Goal: Information Seeking & Learning: Learn about a topic

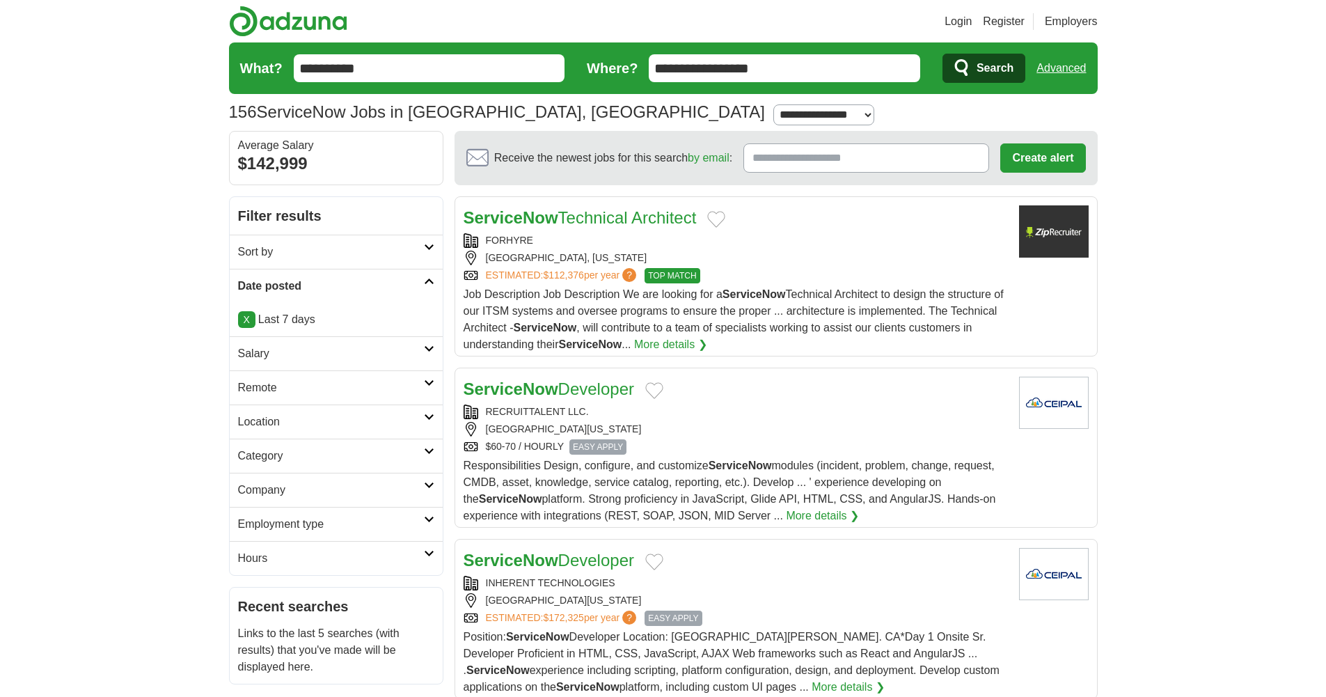
click at [989, 65] on span "Search" at bounding box center [994, 68] width 37 height 28
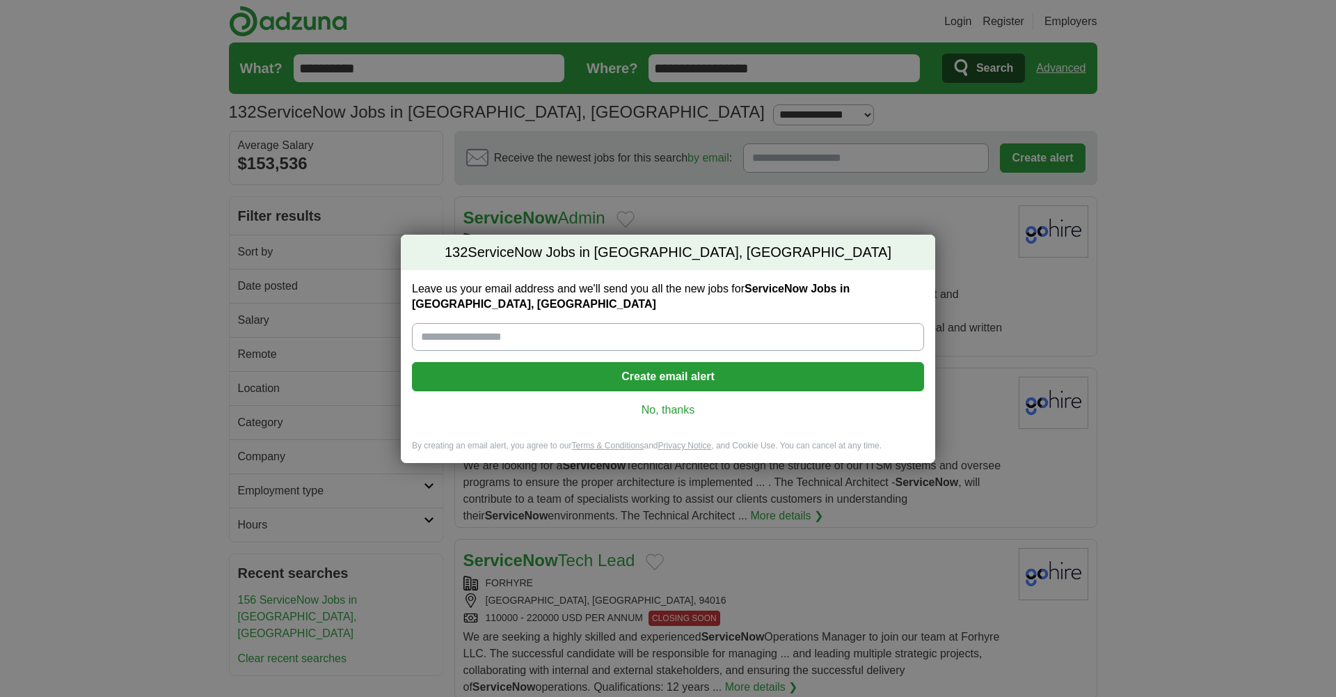
click at [693, 413] on link "No, thanks" at bounding box center [668, 409] width 490 height 15
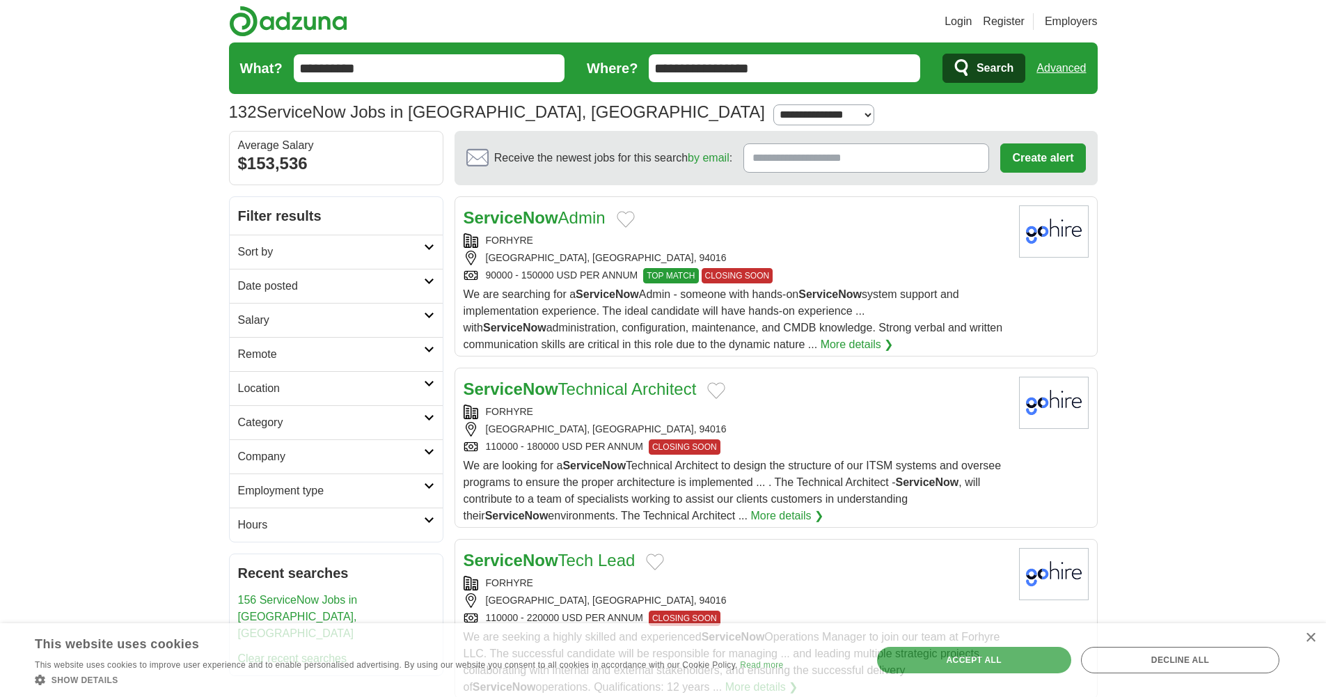
click at [375, 289] on h2 "Date posted" at bounding box center [331, 286] width 186 height 17
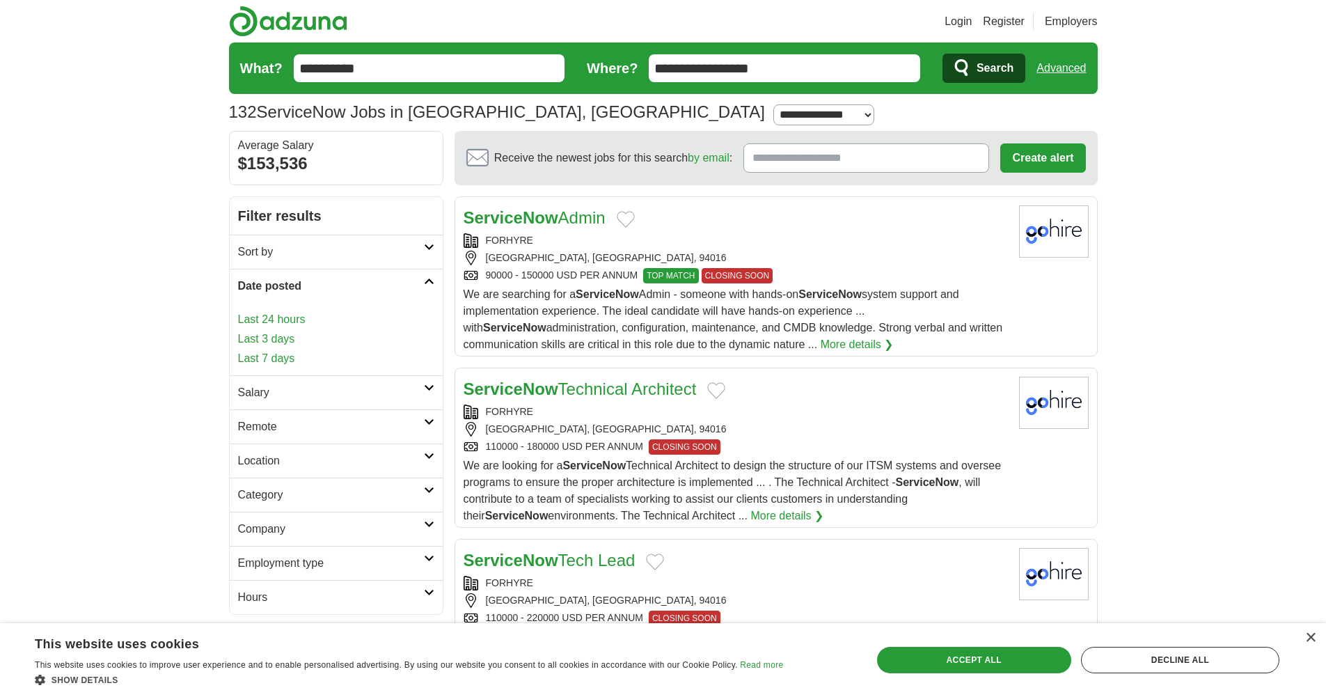
click at [282, 341] on link "Last 3 days" at bounding box center [336, 339] width 196 height 17
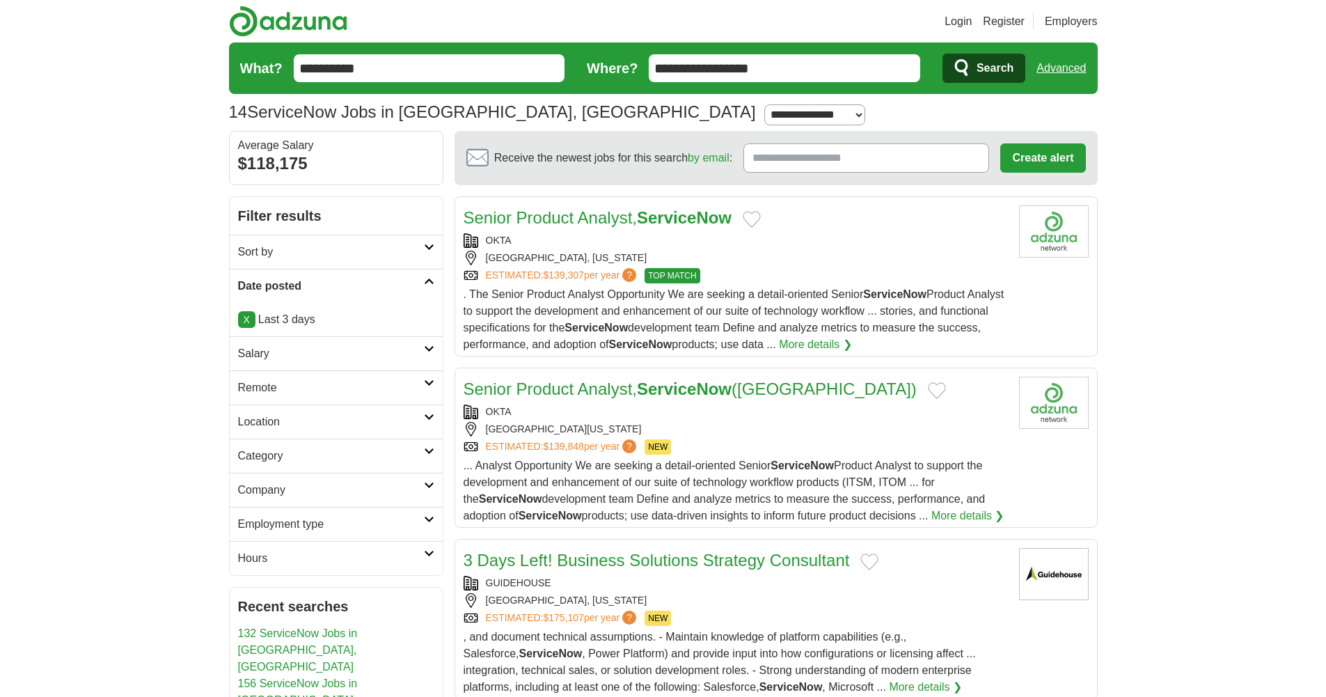
click at [764, 117] on select "**********" at bounding box center [814, 114] width 101 height 21
select select "***"
click at [764, 104] on select "**********" at bounding box center [814, 114] width 101 height 21
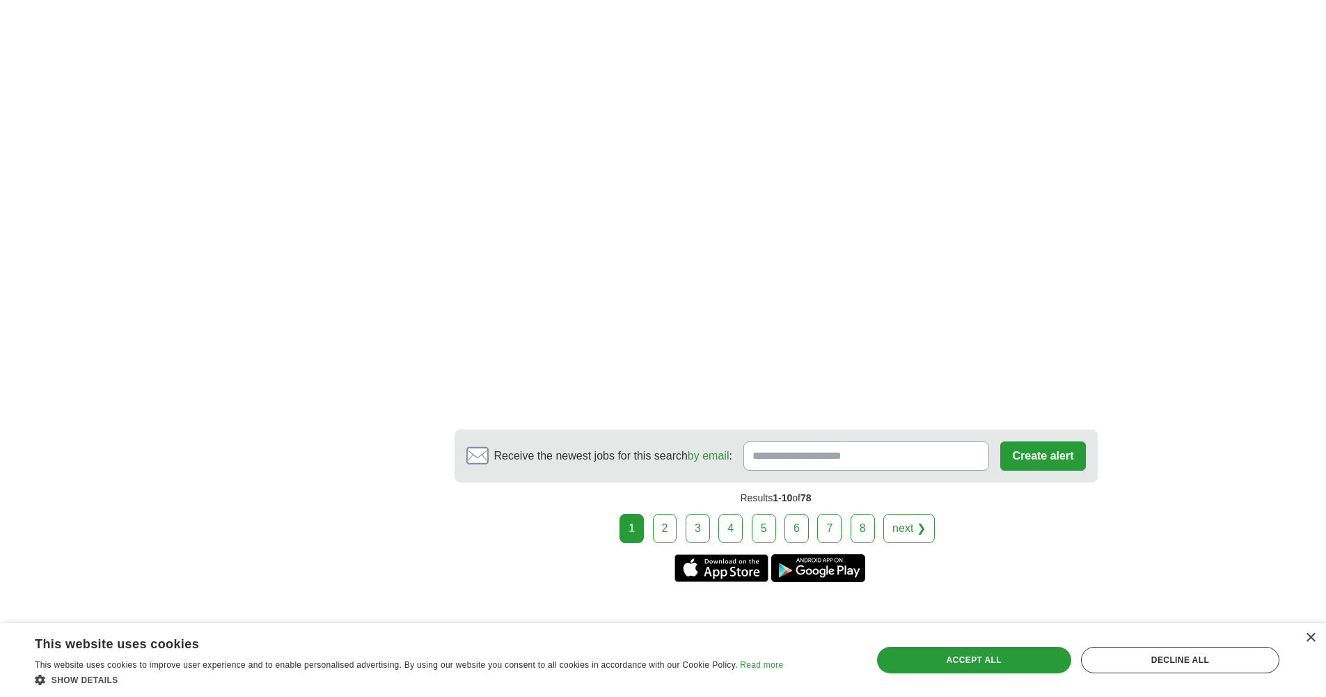
scroll to position [2163, 0]
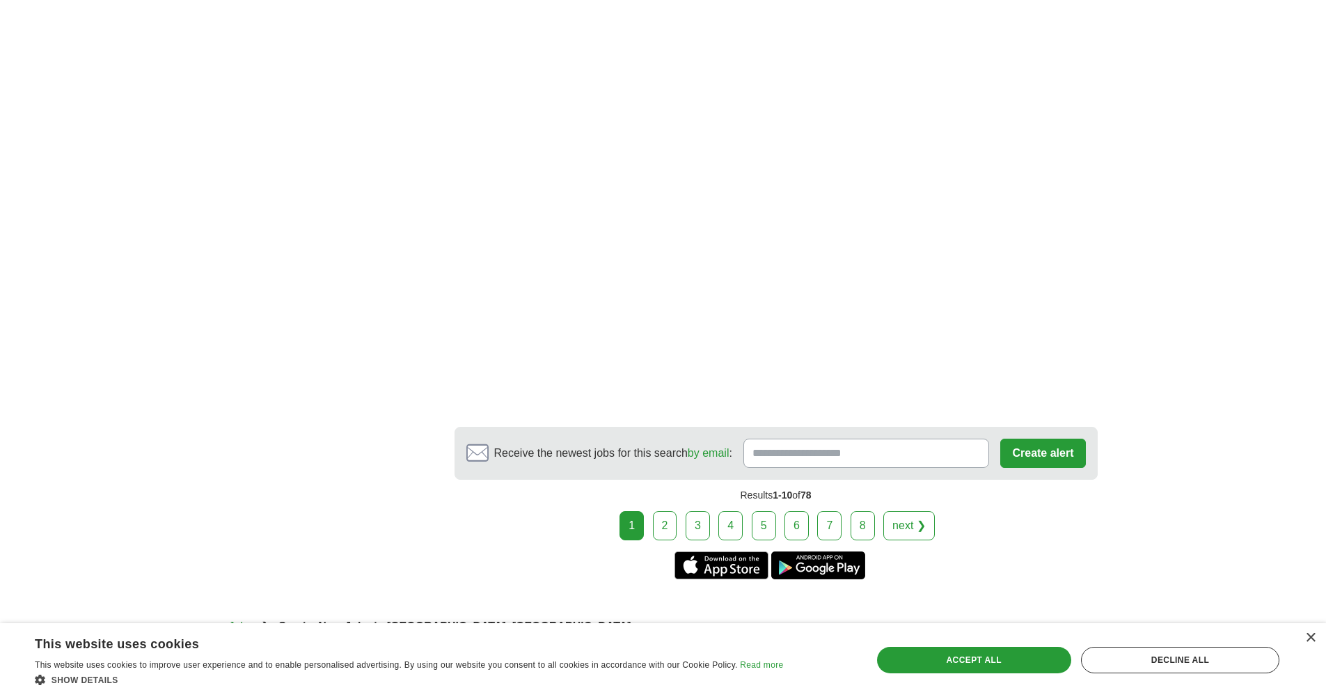
click at [663, 520] on link "2" at bounding box center [665, 525] width 24 height 29
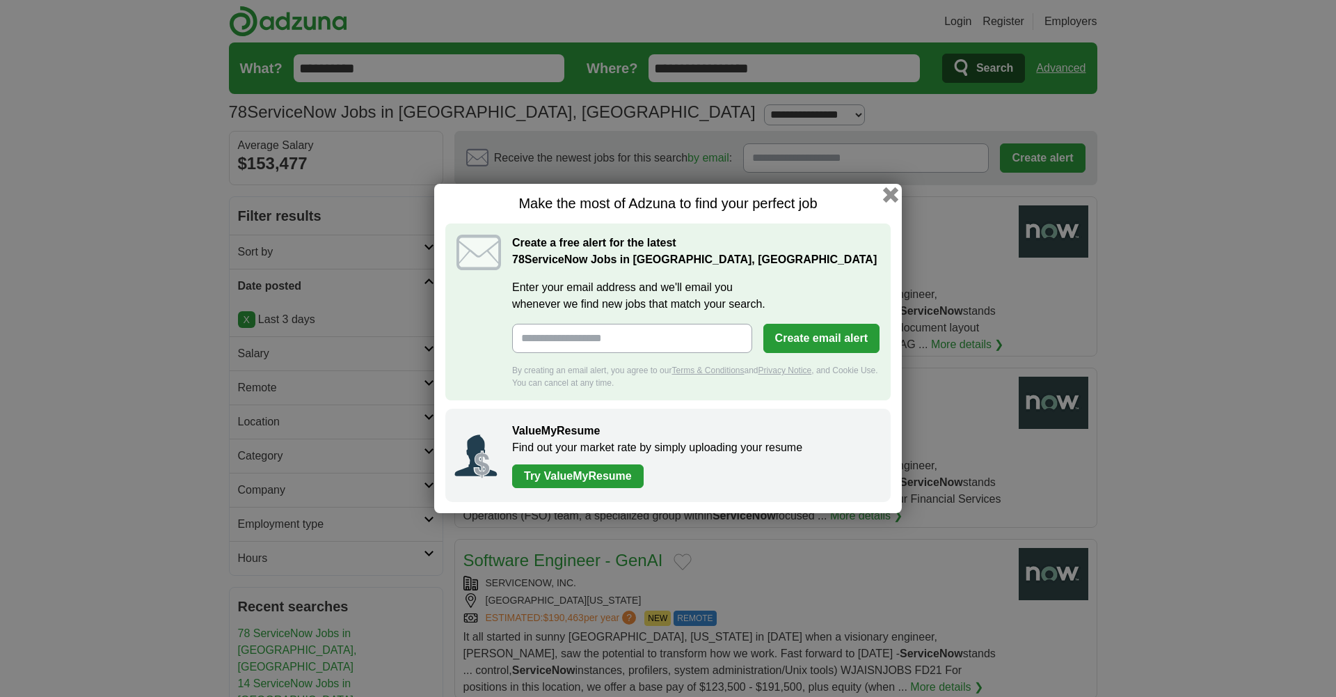
click at [893, 197] on button "button" at bounding box center [890, 194] width 15 height 15
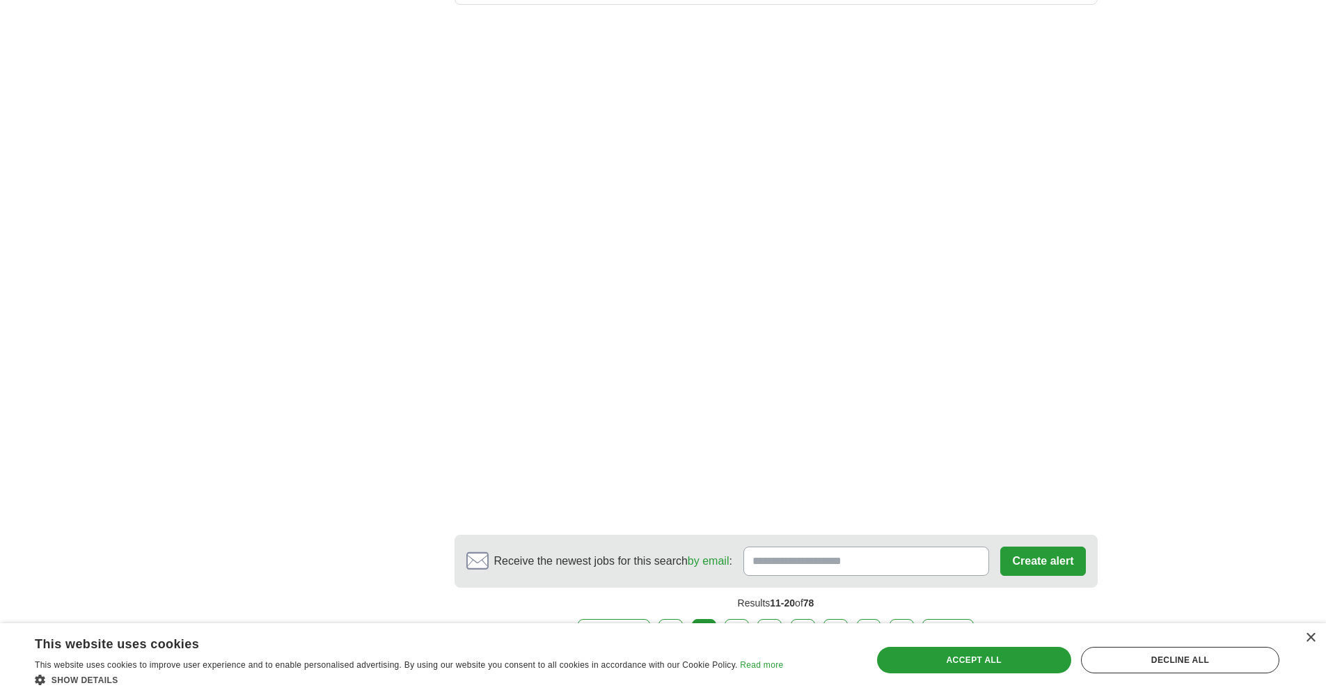
scroll to position [2053, 0]
click at [733, 618] on link "3" at bounding box center [736, 632] width 24 height 29
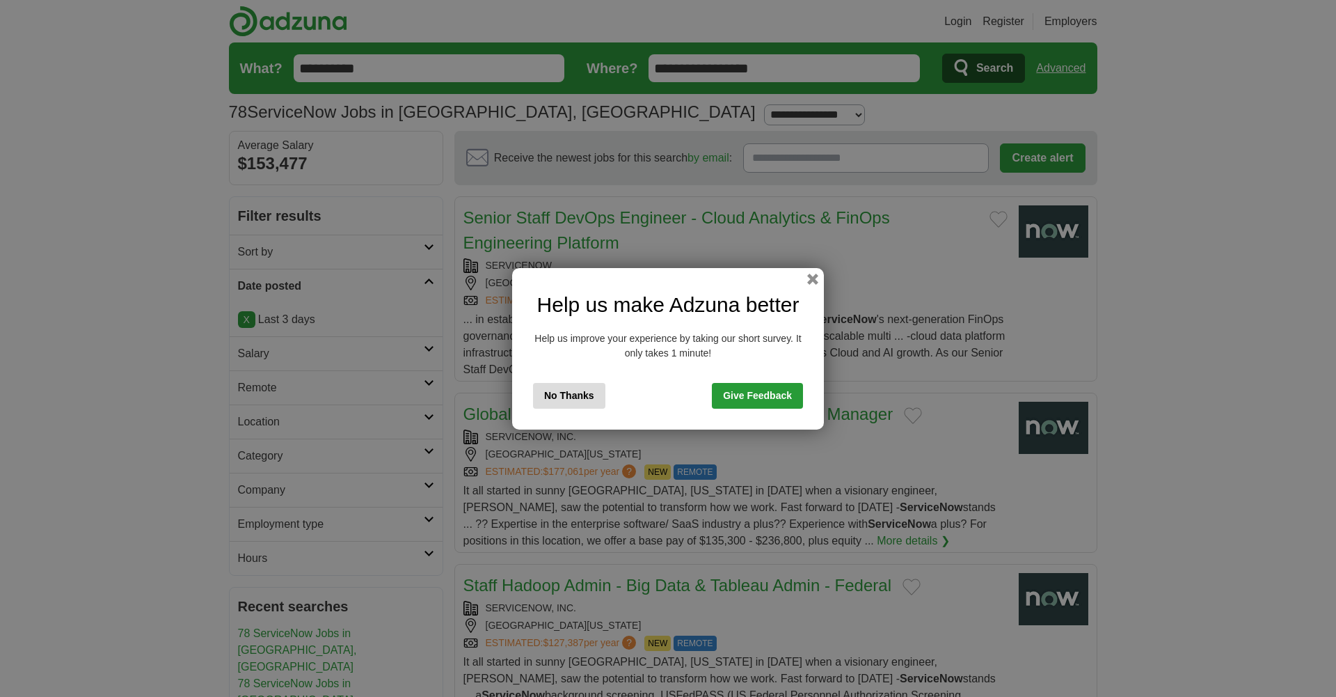
click at [566, 401] on button "No Thanks" at bounding box center [569, 396] width 72 height 26
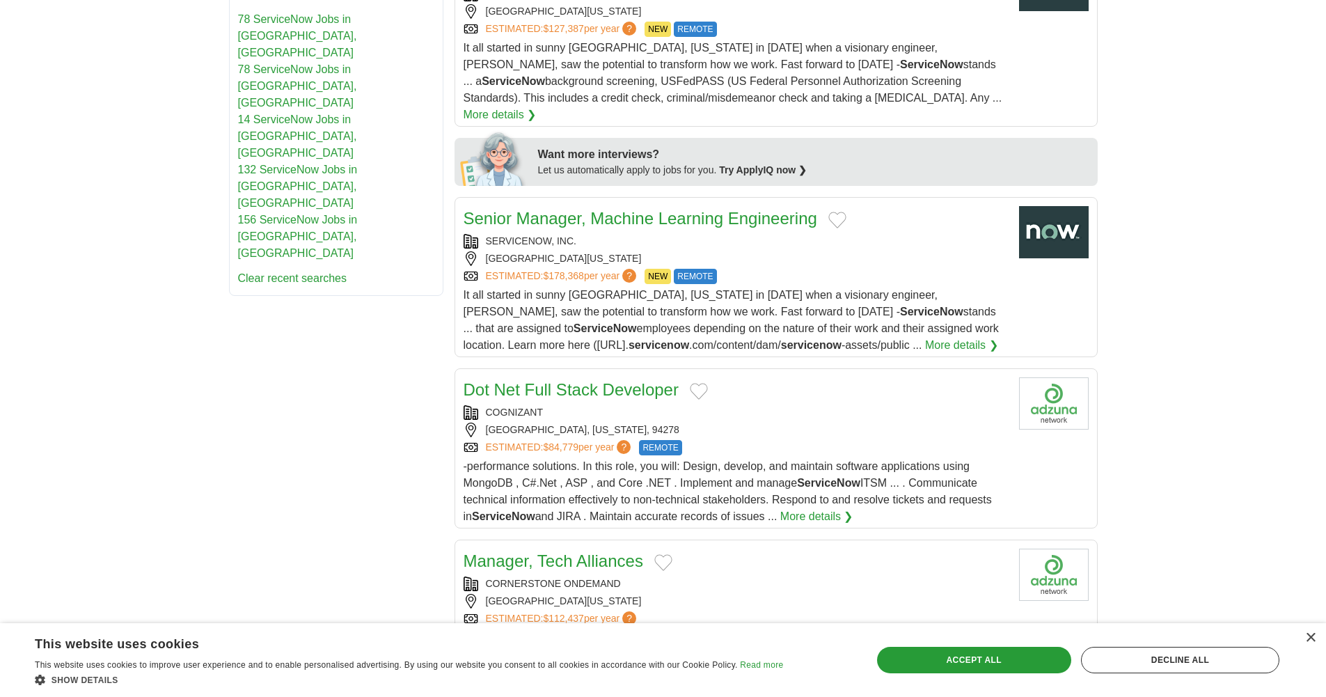
scroll to position [667, 0]
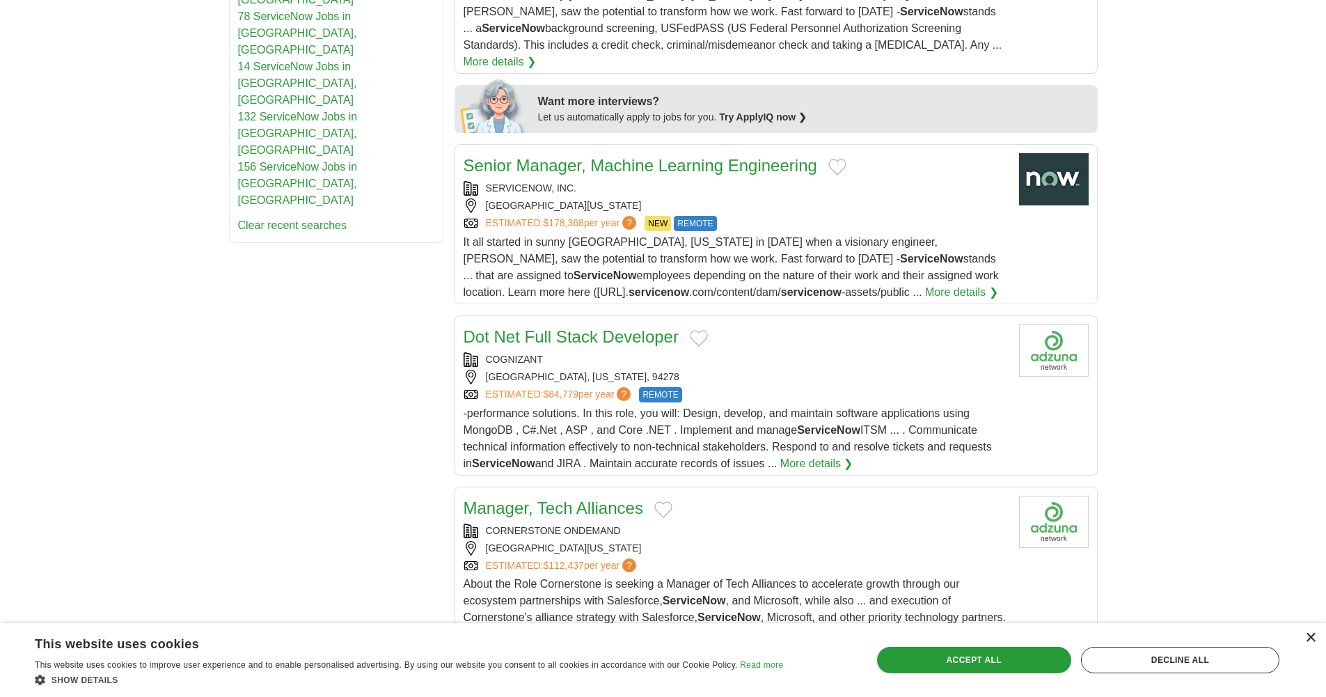
click at [1312, 640] on div "×" at bounding box center [1310, 638] width 10 height 10
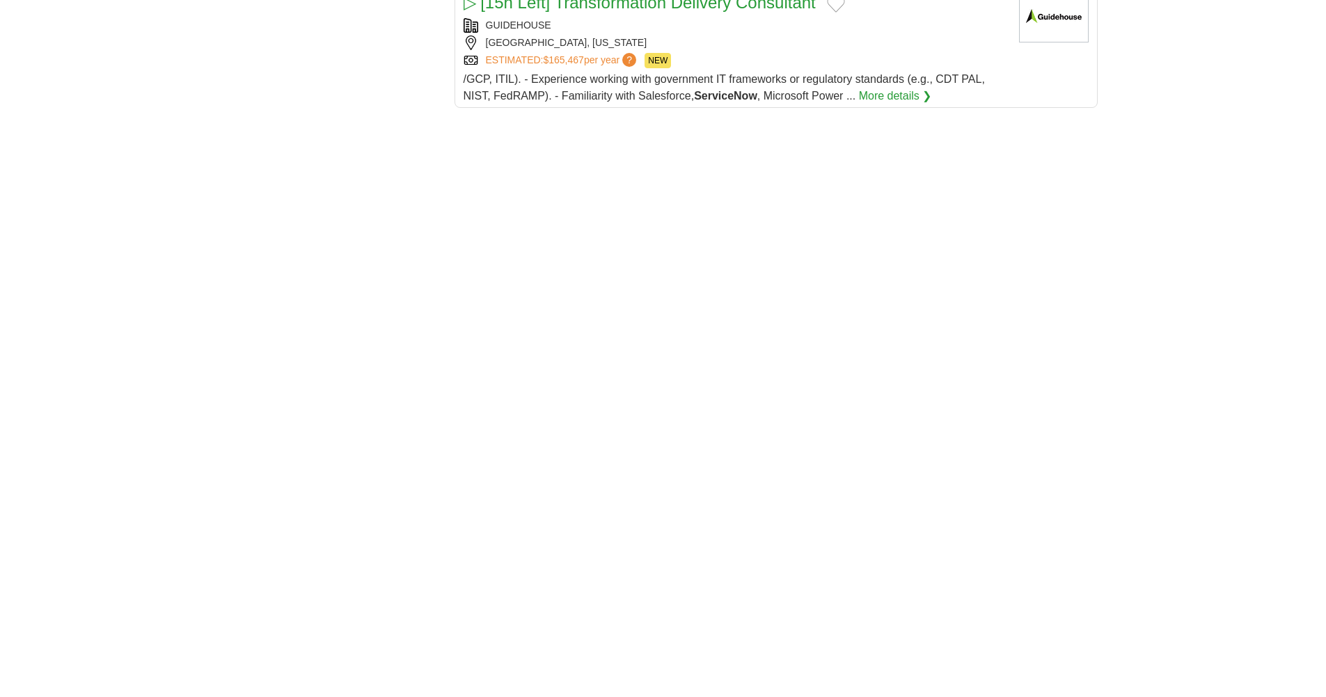
scroll to position [2301, 0]
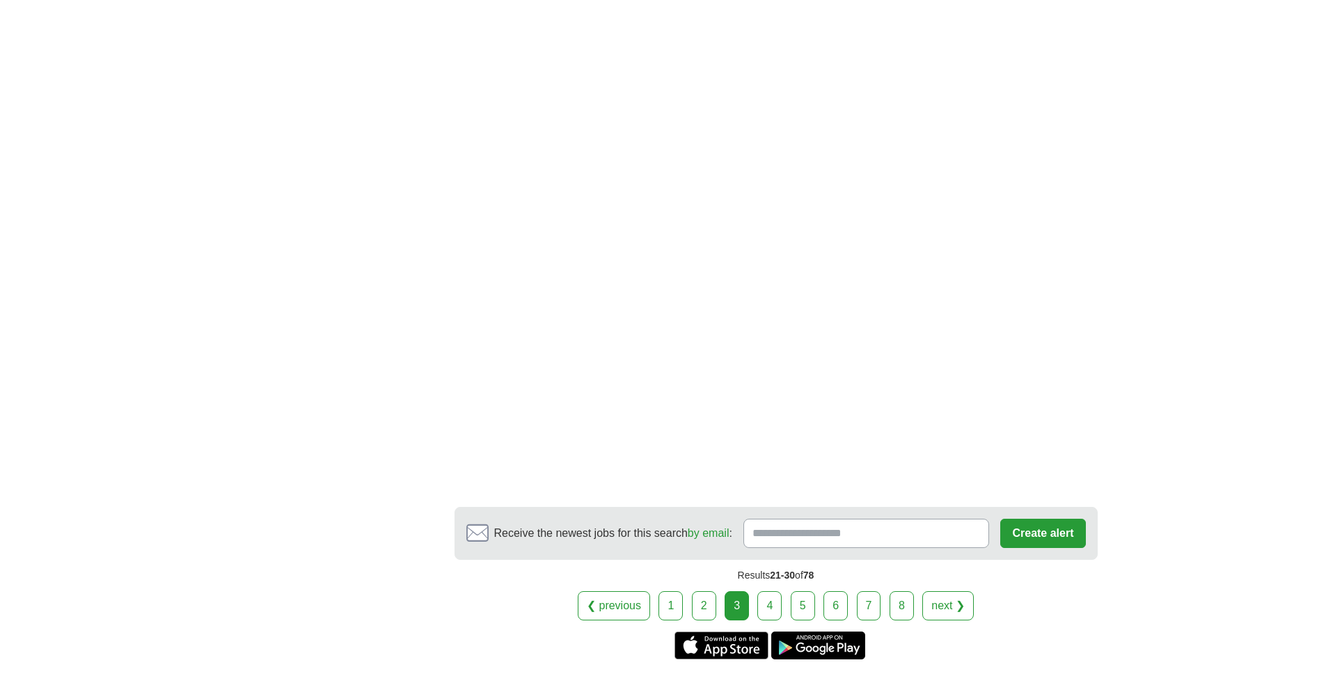
click at [773, 597] on link "4" at bounding box center [769, 605] width 24 height 29
